Goal: Find specific page/section: Find specific page/section

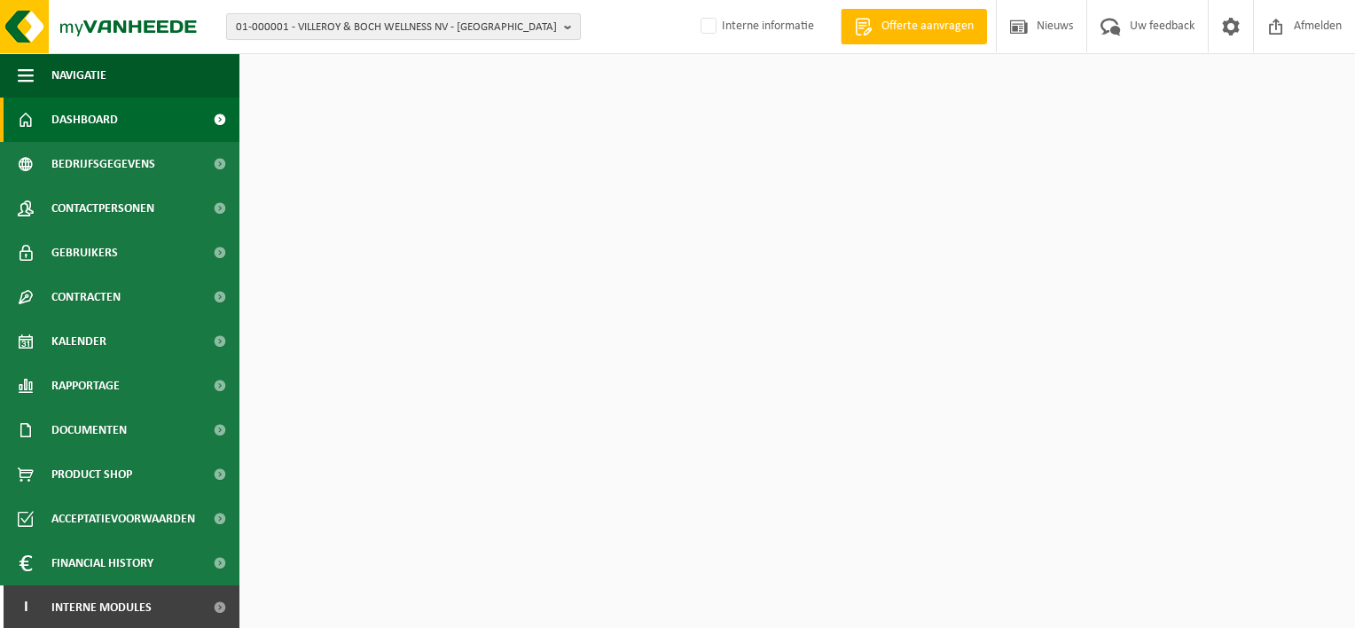
click at [369, 23] on span "01-000001 - VILLEROY & BOCH WELLNESS NV - ROESELARE" at bounding box center [396, 27] width 321 height 27
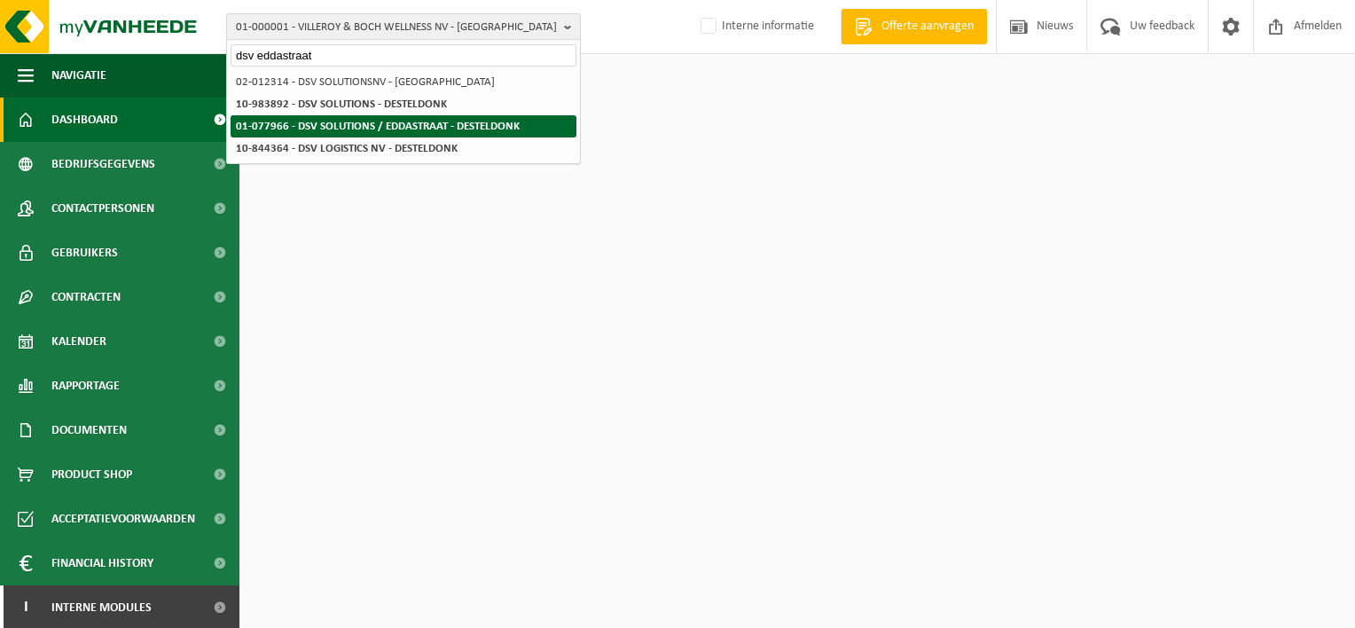
type input "dsv eddastraat"
click at [474, 121] on strong "01-077966 - DSV SOLUTIONS / EDDASTRAAT - DESTELDONK" at bounding box center [378, 127] width 284 height 12
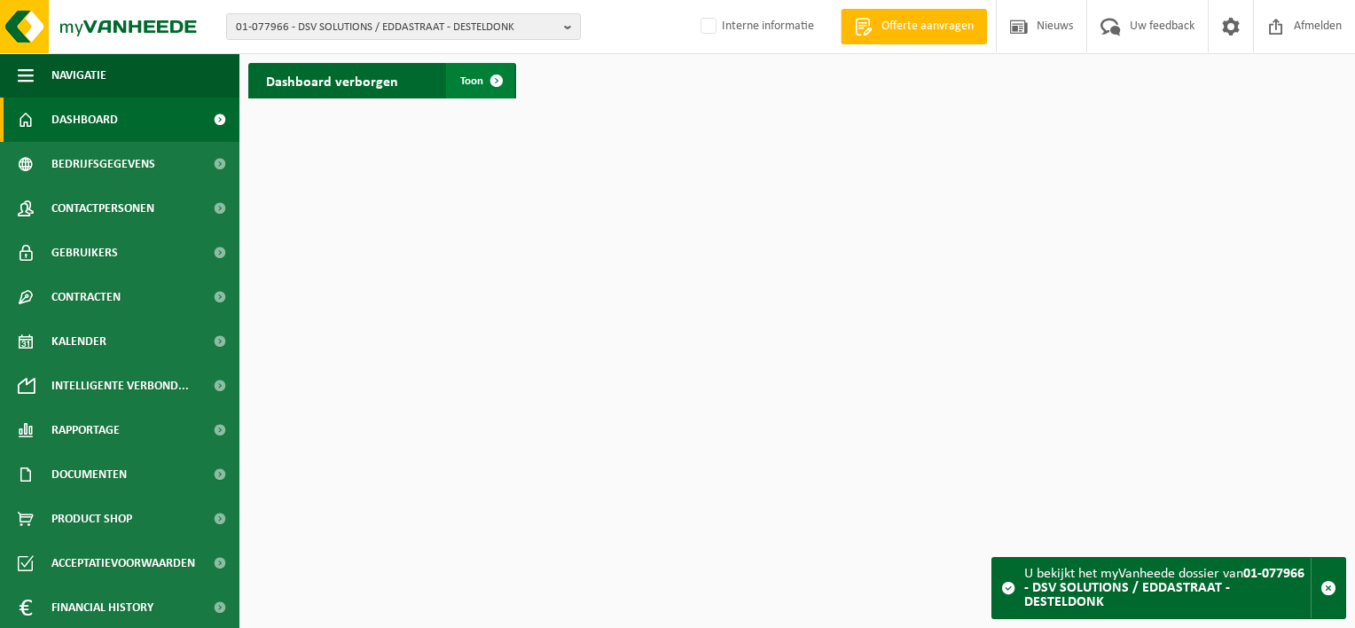
click at [483, 74] on span at bounding box center [496, 80] width 35 height 35
